Goal: Check status: Check status

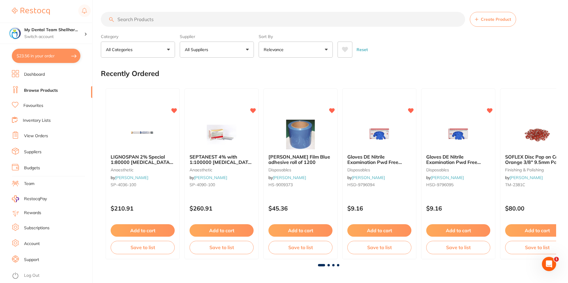
click at [37, 134] on link "View Orders" at bounding box center [36, 136] width 24 height 6
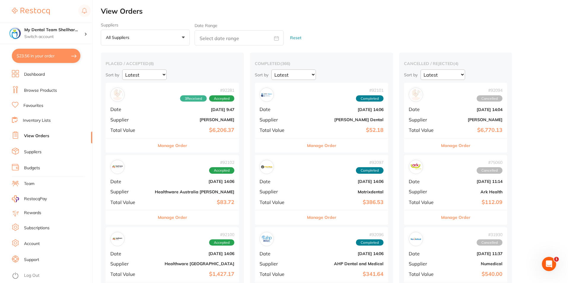
click at [169, 111] on b "[DATE] 9:47" at bounding box center [195, 109] width 80 height 5
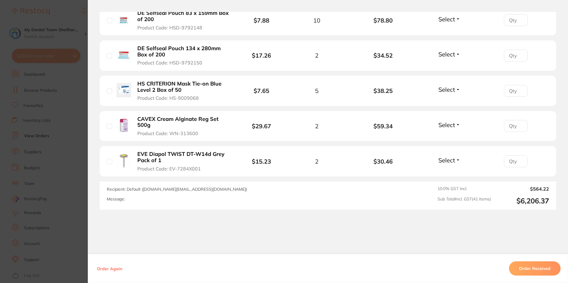
scroll to position [1472, 0]
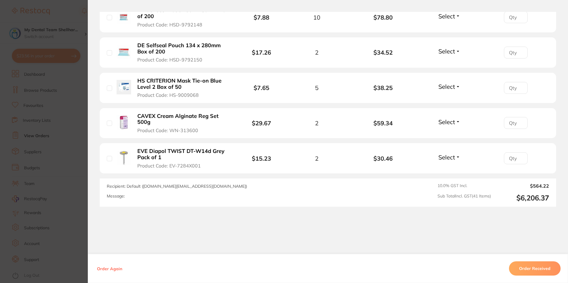
click at [69, 105] on section "Order ID: Restocq- 92281 Order Information 3 Received Accepted Order Order Date…" at bounding box center [284, 141] width 568 height 283
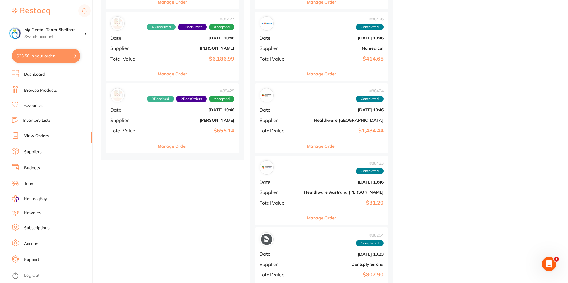
scroll to position [445, 0]
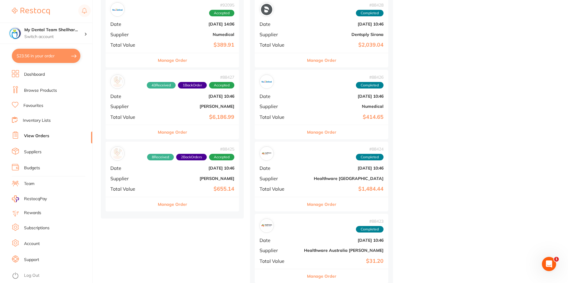
click at [190, 107] on b "[PERSON_NAME]" at bounding box center [195, 106] width 80 height 5
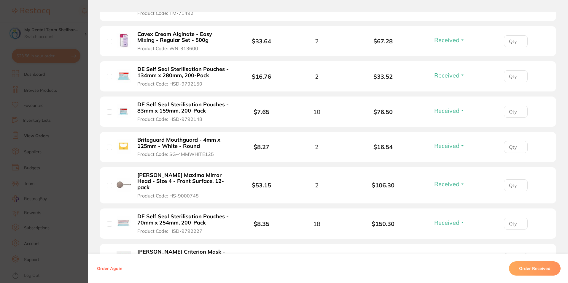
scroll to position [1217, 0]
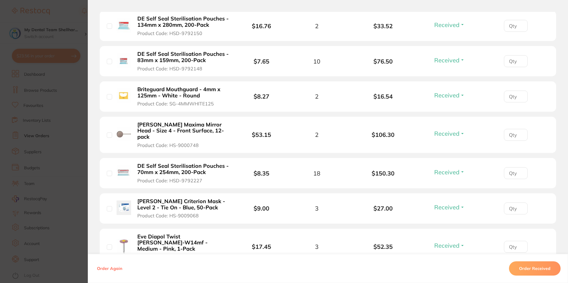
click at [53, 87] on section "Order ID: Restocq- 88427 Order Information 43 Received 1 Back Order Accepted Or…" at bounding box center [284, 141] width 568 height 283
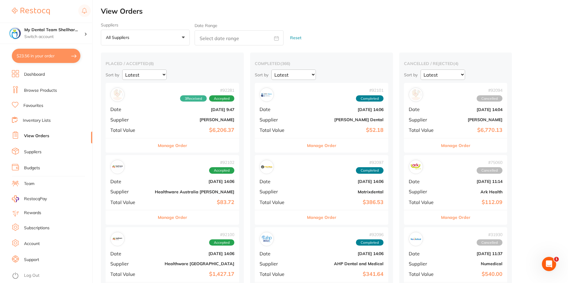
click at [202, 126] on div "# 92281 3 Received Accepted Date [DATE] 9:47 Supplier [PERSON_NAME] Total Value…" at bounding box center [173, 110] width 134 height 55
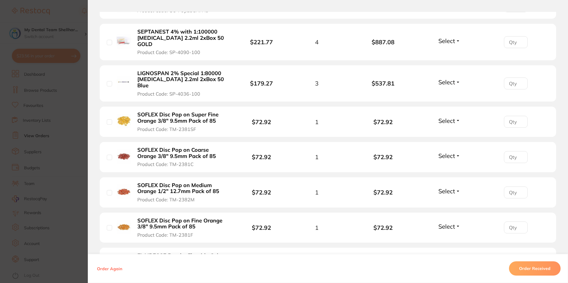
scroll to position [445, 0]
